Goal: Task Accomplishment & Management: Use online tool/utility

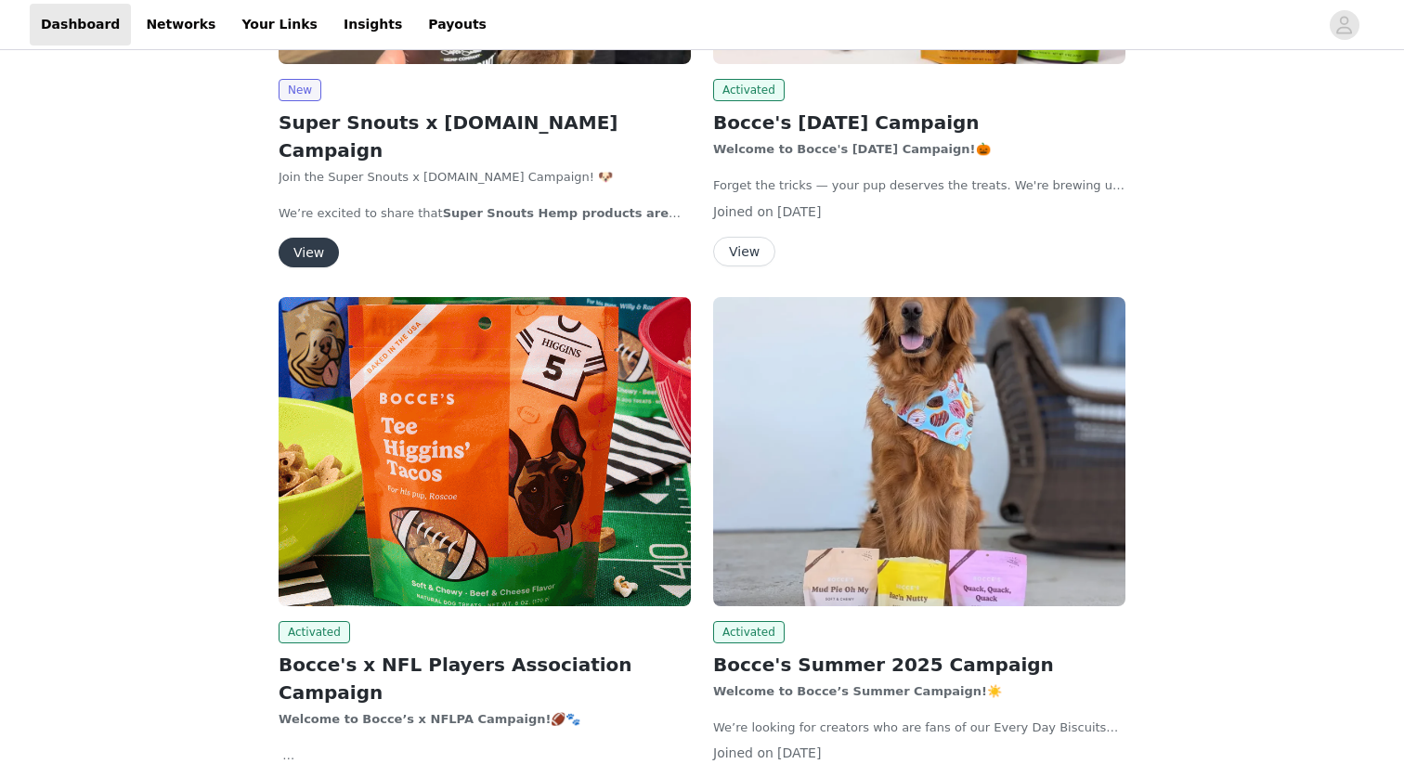
scroll to position [603, 0]
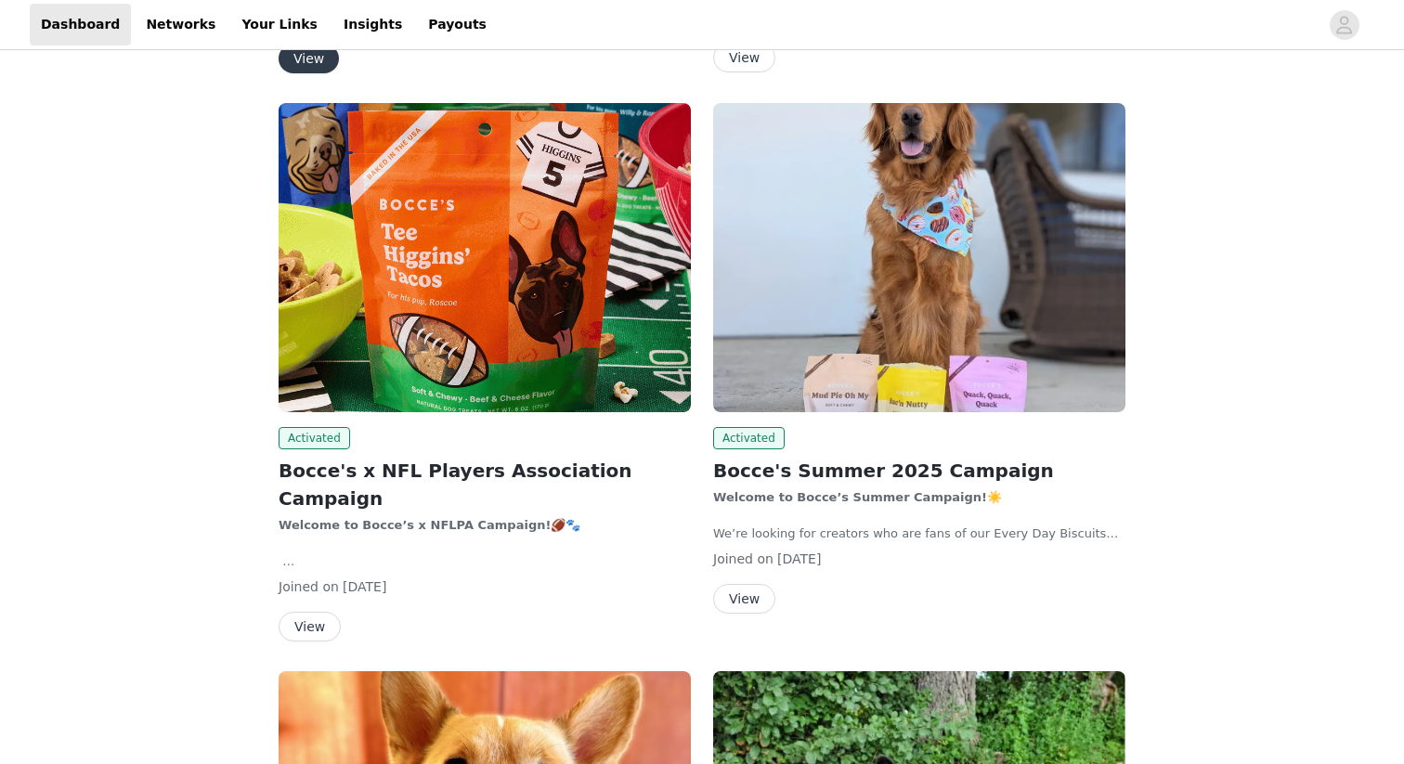
click at [560, 358] on img at bounding box center [485, 257] width 412 height 309
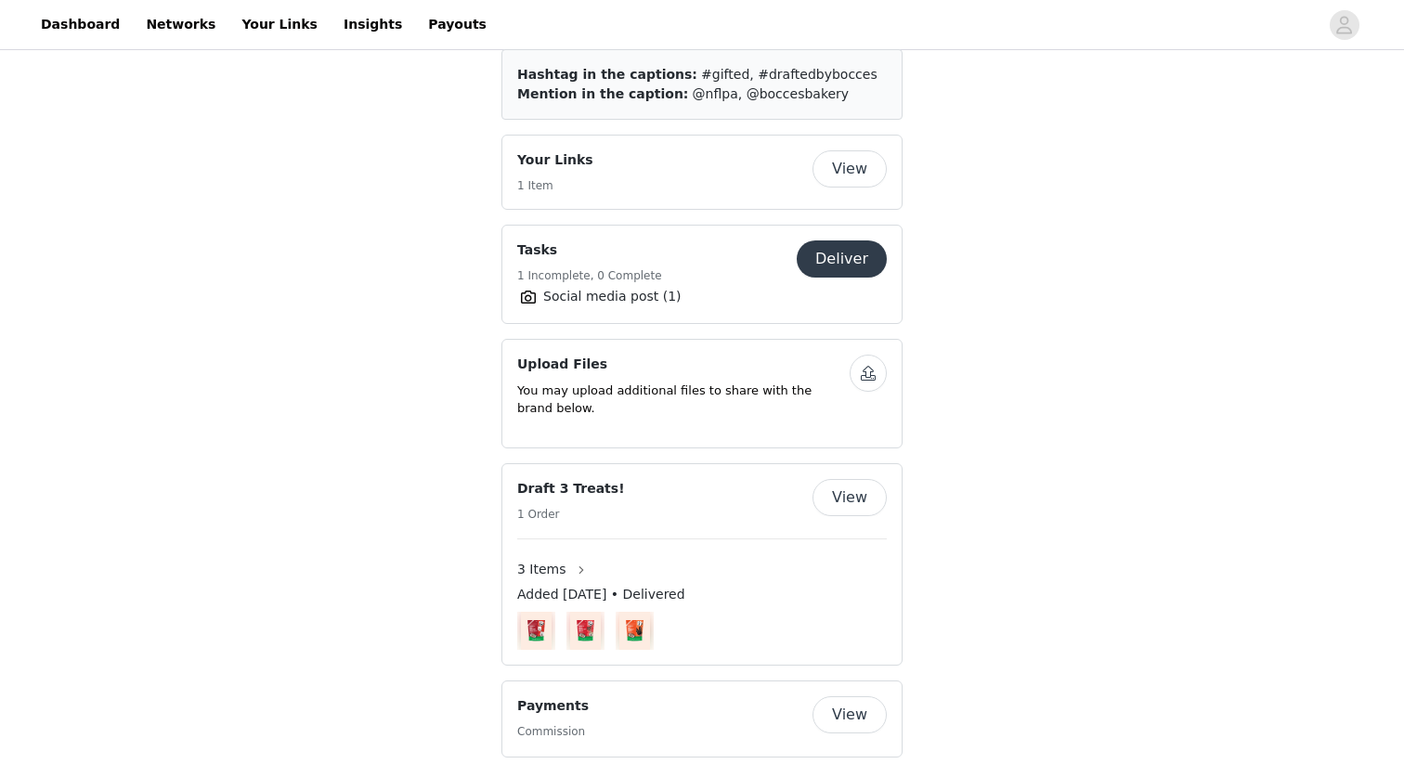
scroll to position [1150, 0]
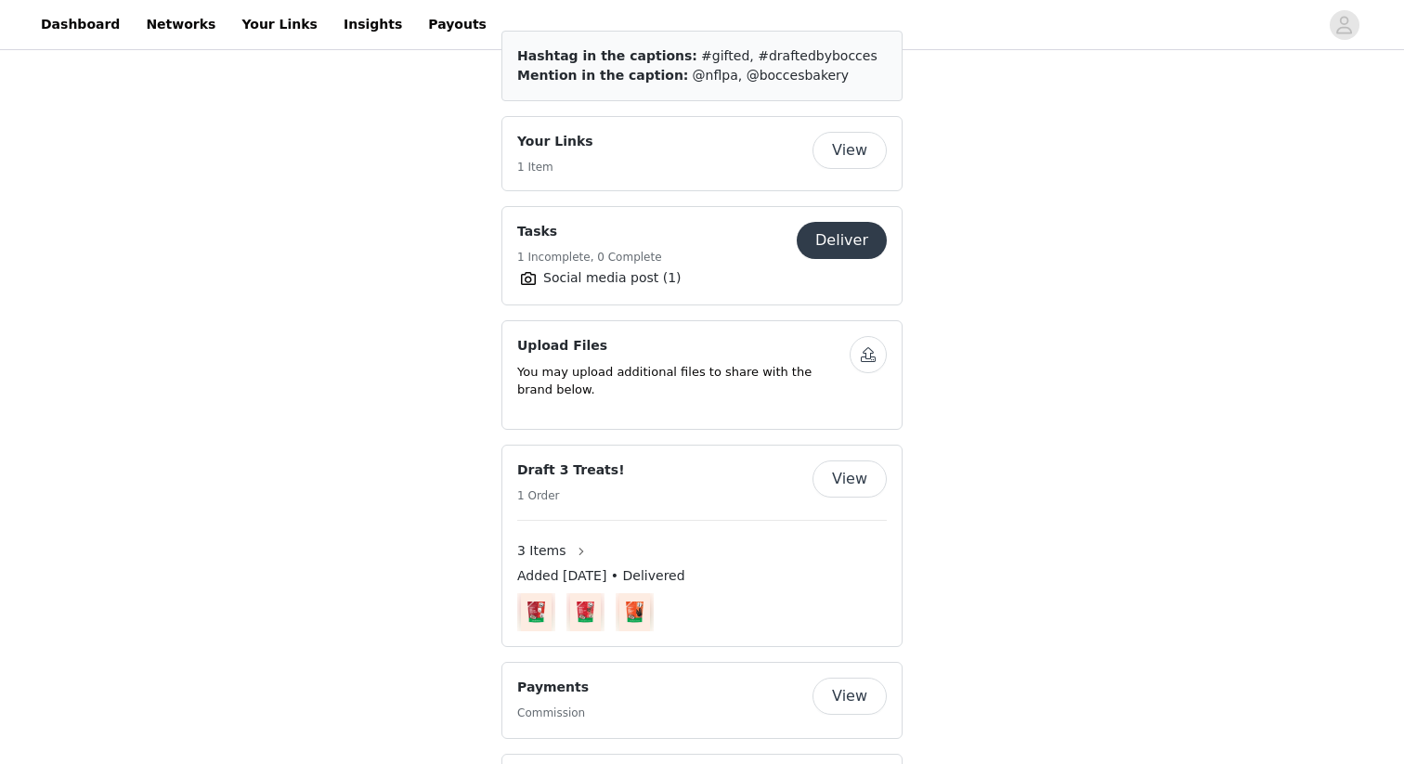
click at [862, 222] on button "Deliver" at bounding box center [842, 240] width 90 height 37
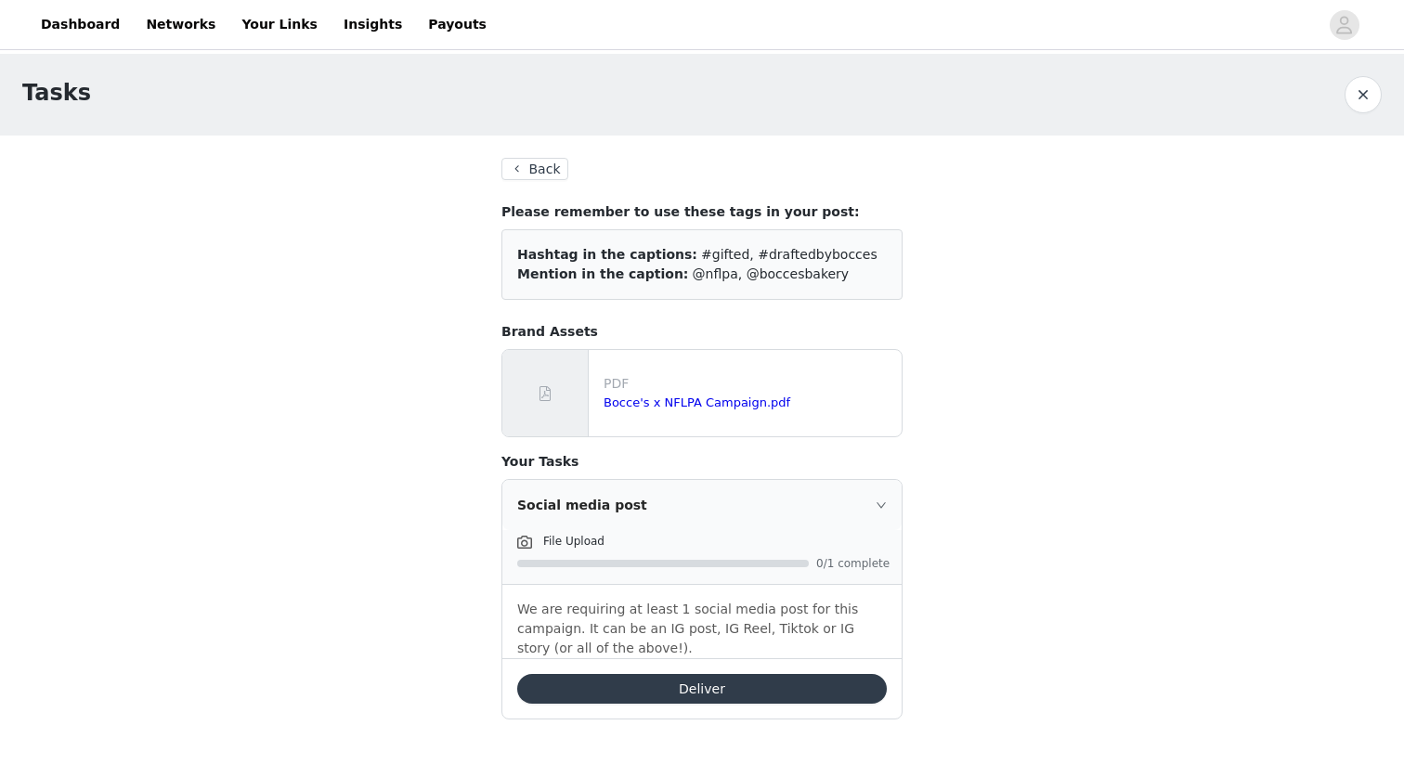
click at [734, 681] on button "Deliver" at bounding box center [701, 689] width 369 height 30
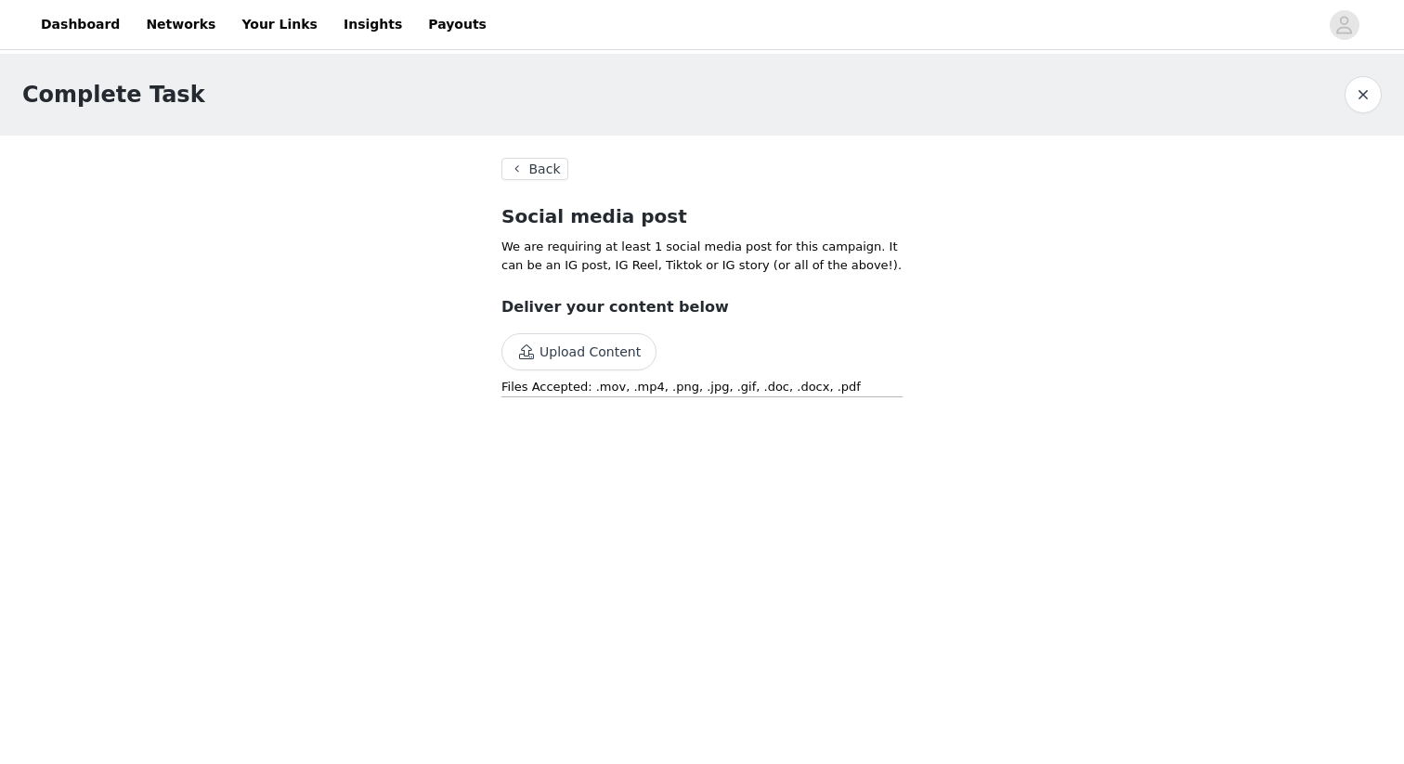
click at [605, 362] on button "Upload Content" at bounding box center [578, 351] width 155 height 37
click at [601, 352] on button "Upload Content" at bounding box center [578, 351] width 155 height 37
click at [1361, 103] on button "button" at bounding box center [1362, 94] width 37 height 37
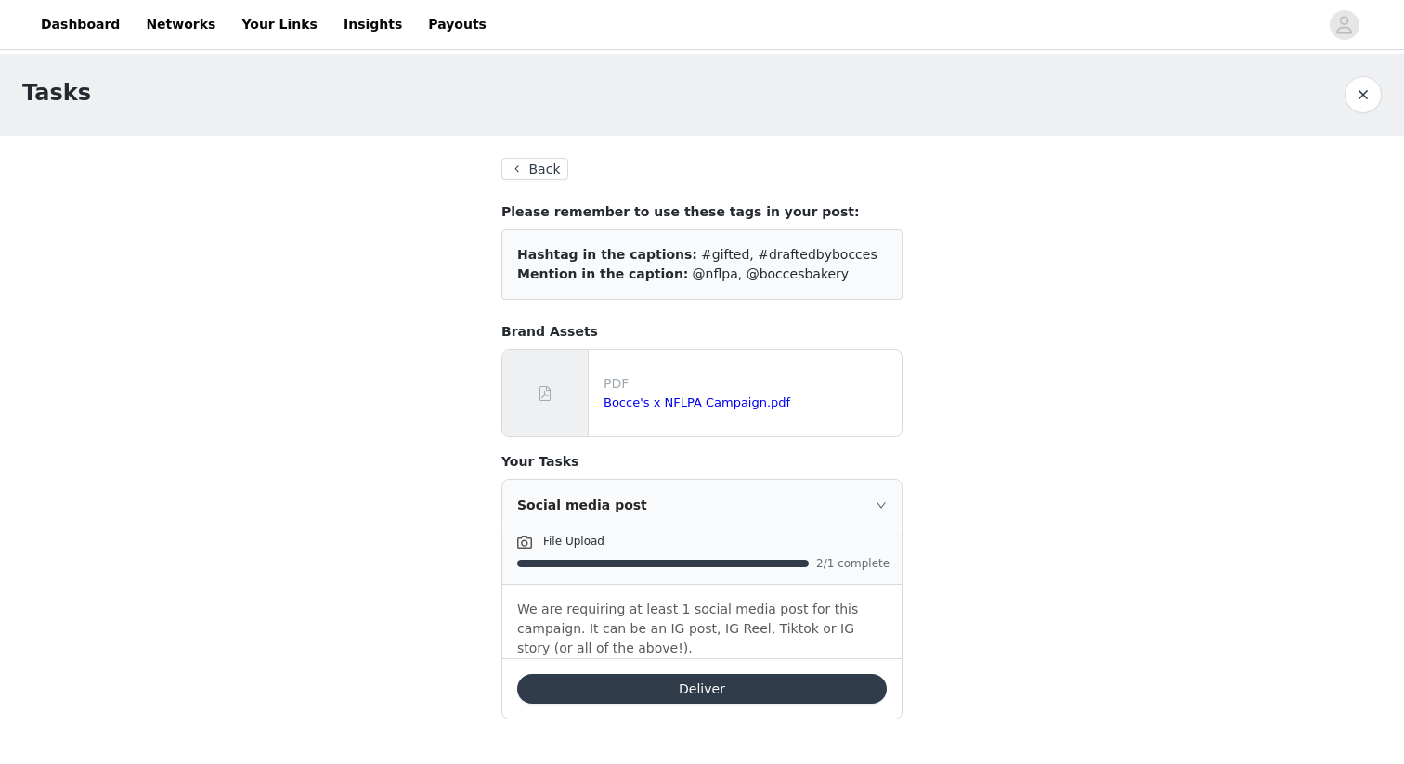
click at [832, 674] on button "Deliver" at bounding box center [701, 689] width 369 height 30
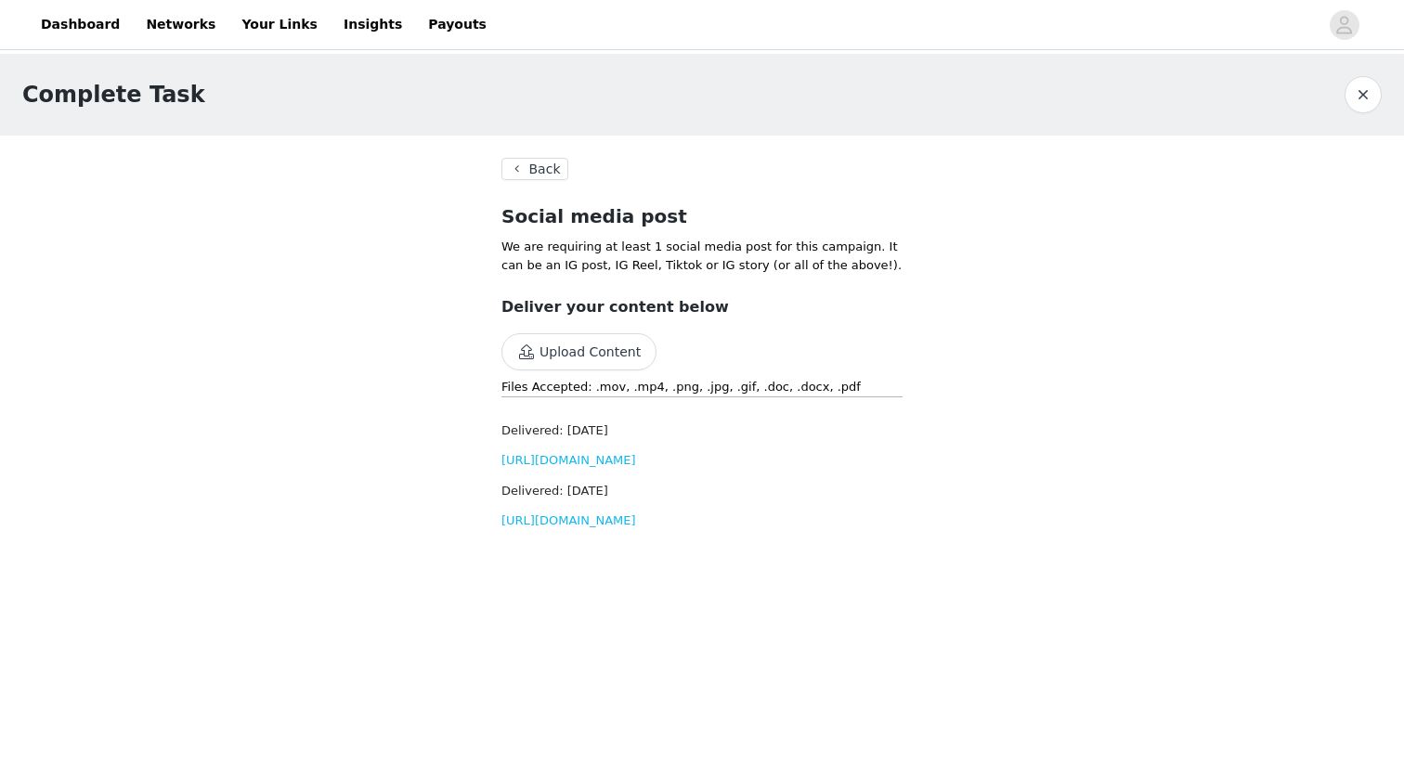
click at [1361, 97] on button "button" at bounding box center [1362, 94] width 37 height 37
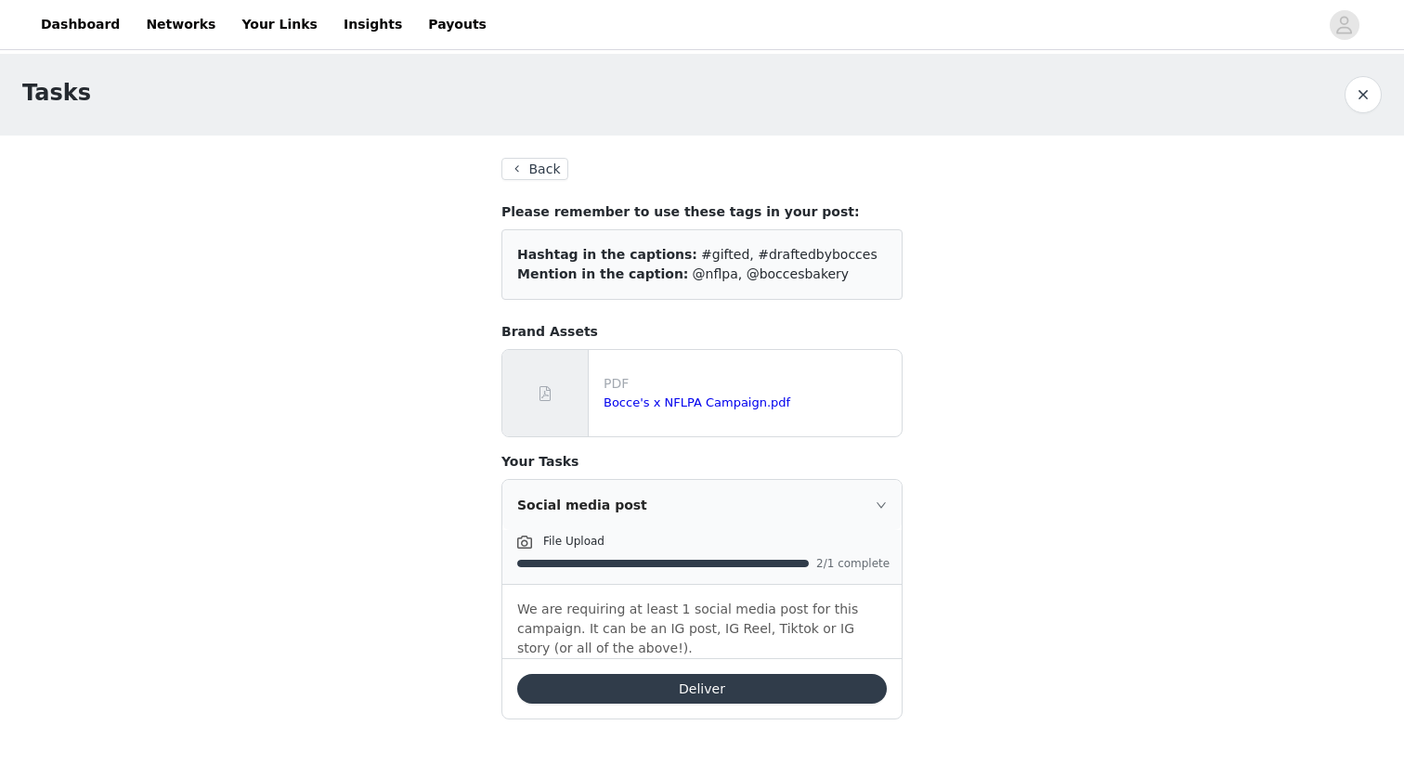
click at [537, 170] on button "Back" at bounding box center [534, 169] width 67 height 22
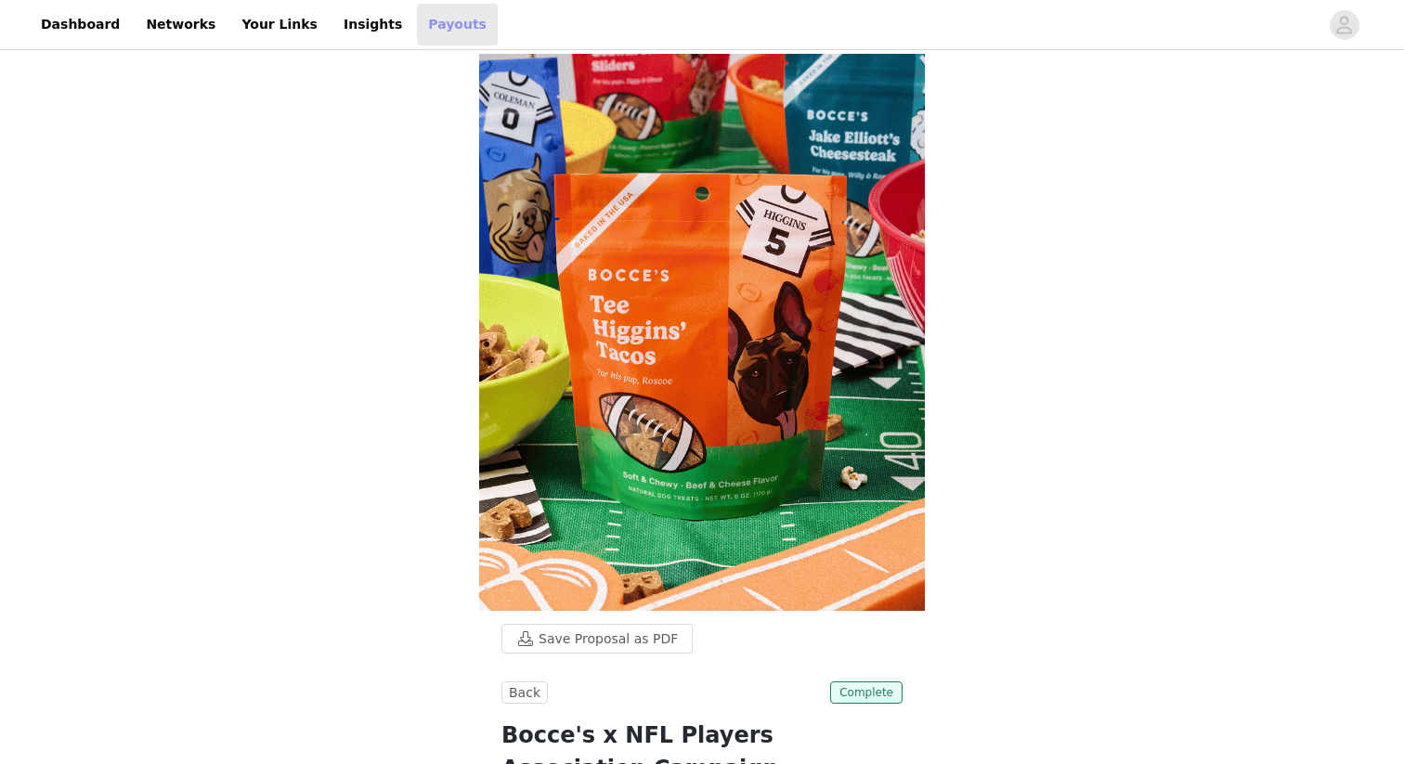
click at [417, 34] on link "Payouts" at bounding box center [457, 25] width 81 height 42
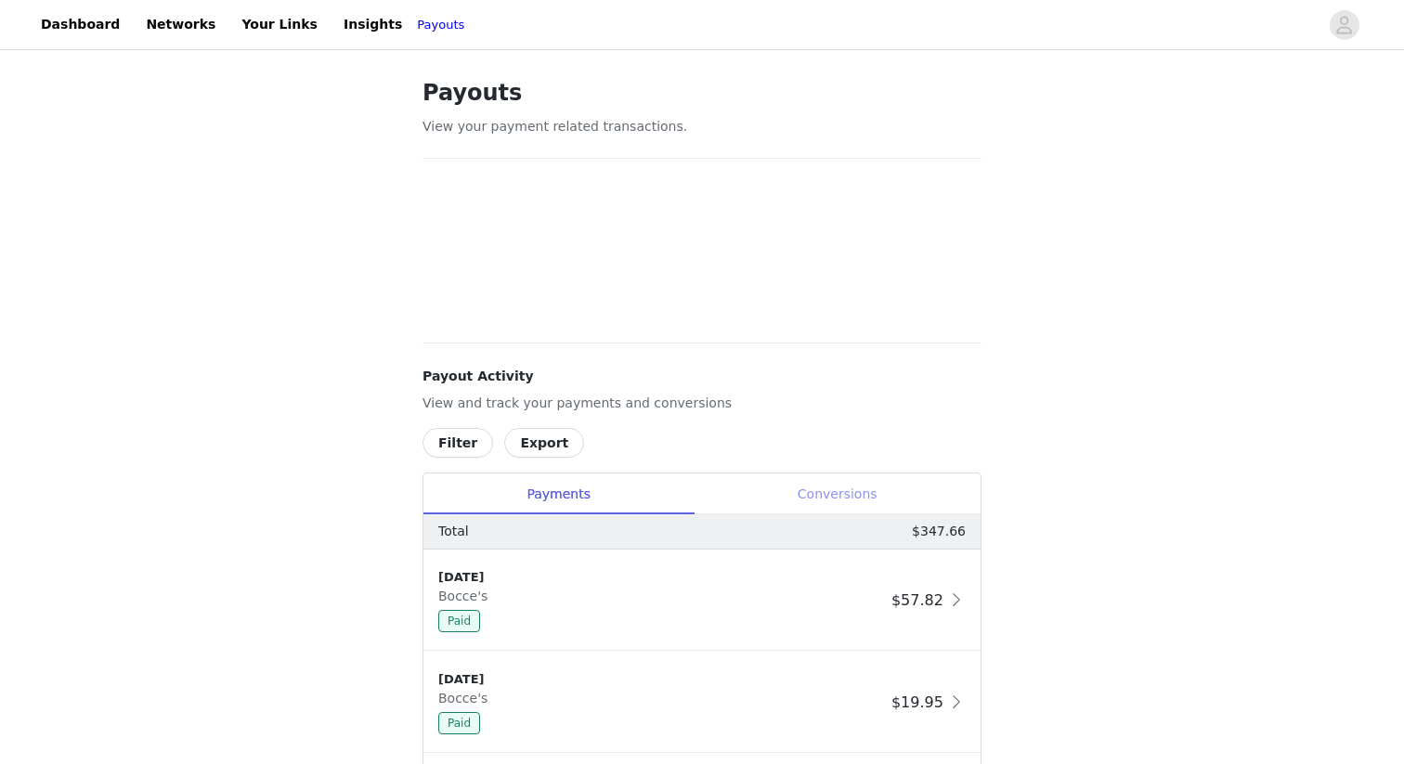
click at [848, 501] on div "Conversions" at bounding box center [836, 494] width 287 height 42
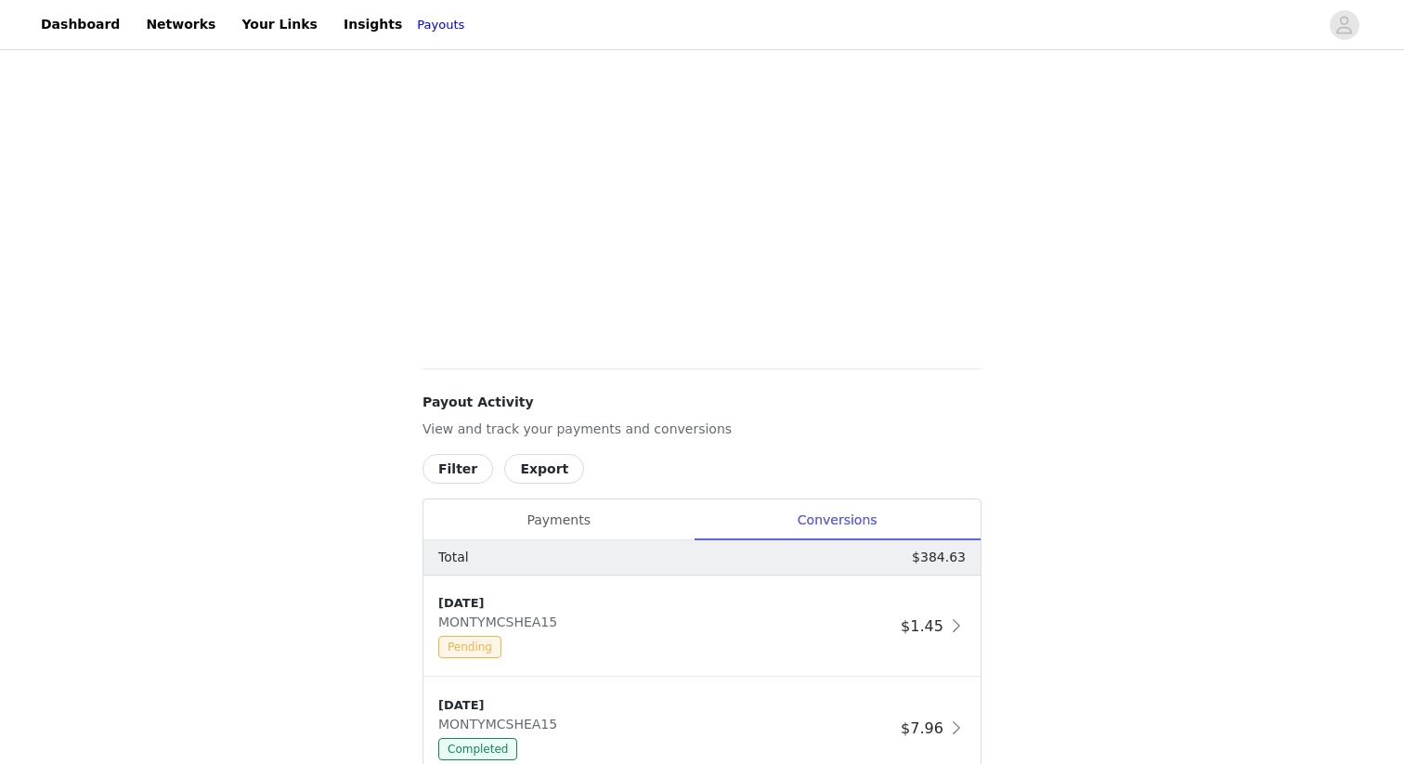
scroll to position [595, 0]
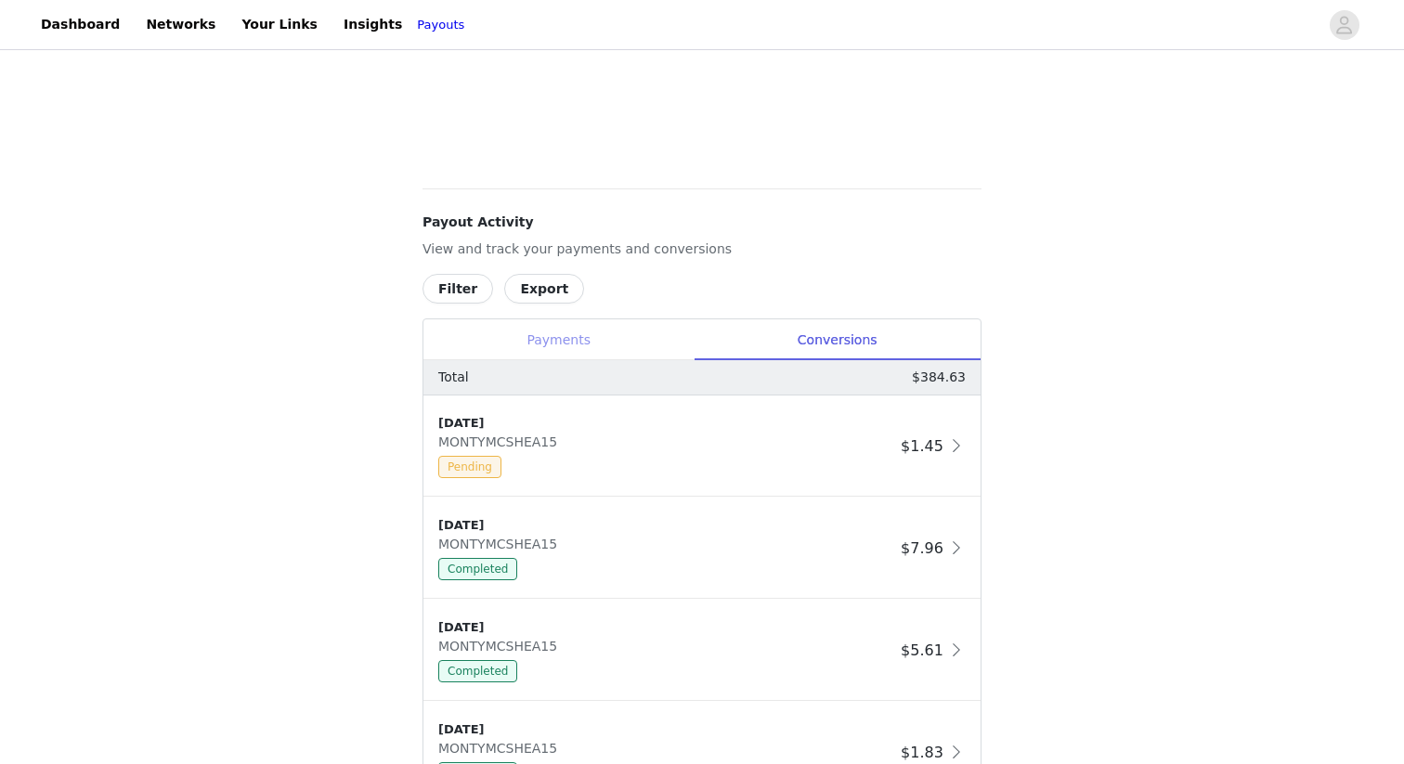
click at [588, 339] on div "Payments" at bounding box center [558, 340] width 270 height 42
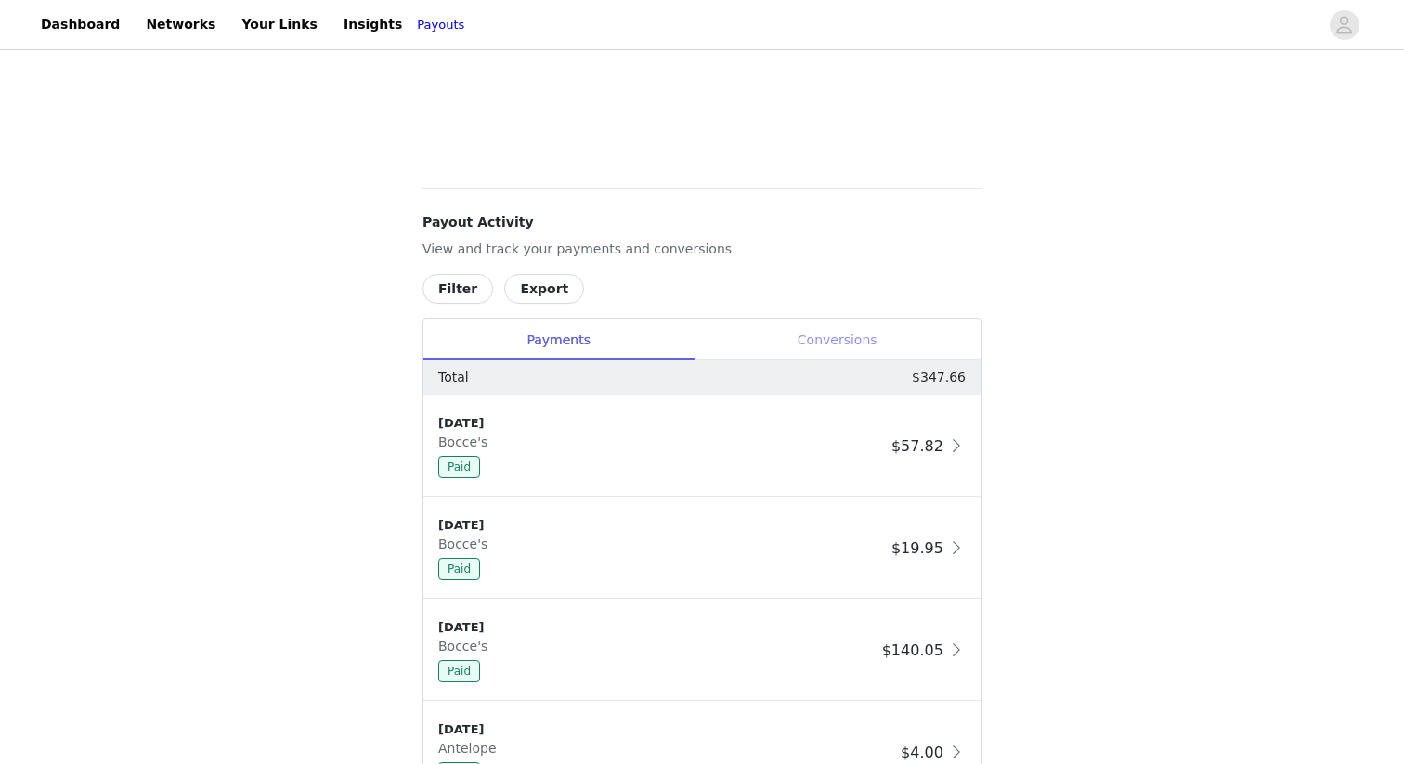
click at [835, 336] on div "Conversions" at bounding box center [836, 340] width 287 height 42
